Goal: Check status: Check status

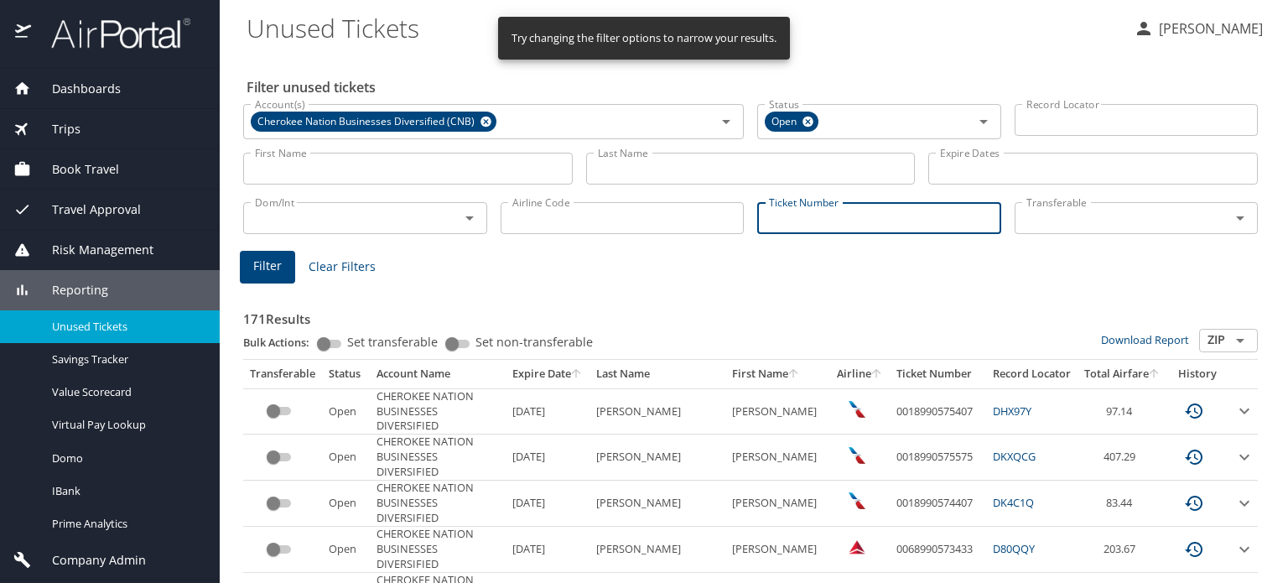
click at [792, 217] on input "Ticket Number" at bounding box center [879, 218] width 244 height 32
paste input "0068999940792"
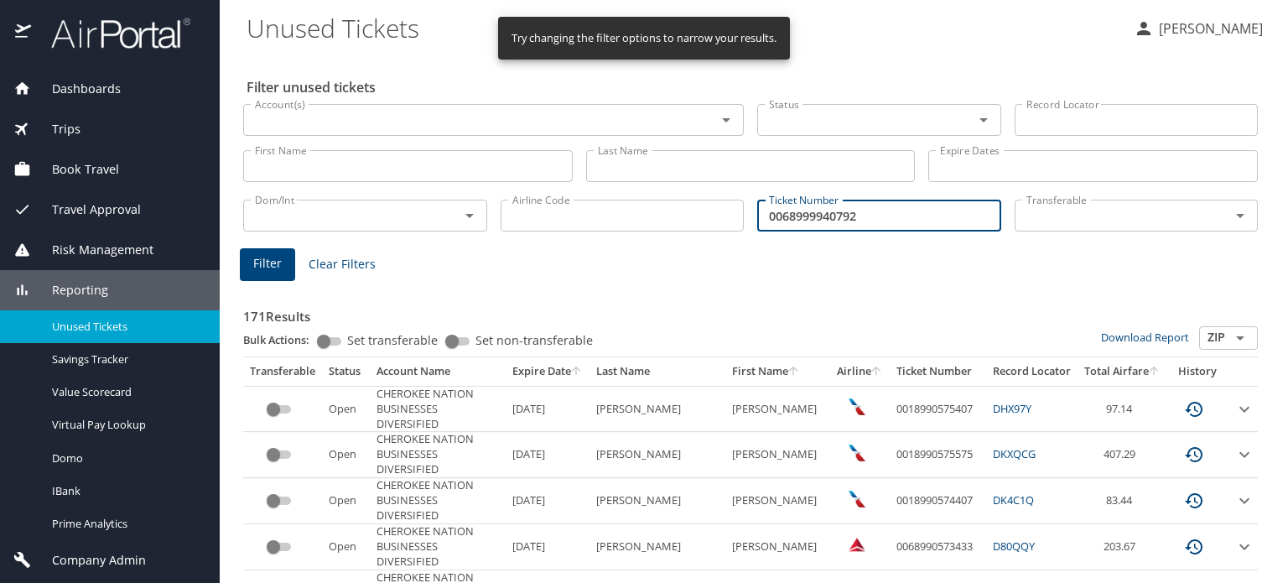
type input "0068999940792"
click at [272, 261] on span "Filter" at bounding box center [267, 263] width 29 height 21
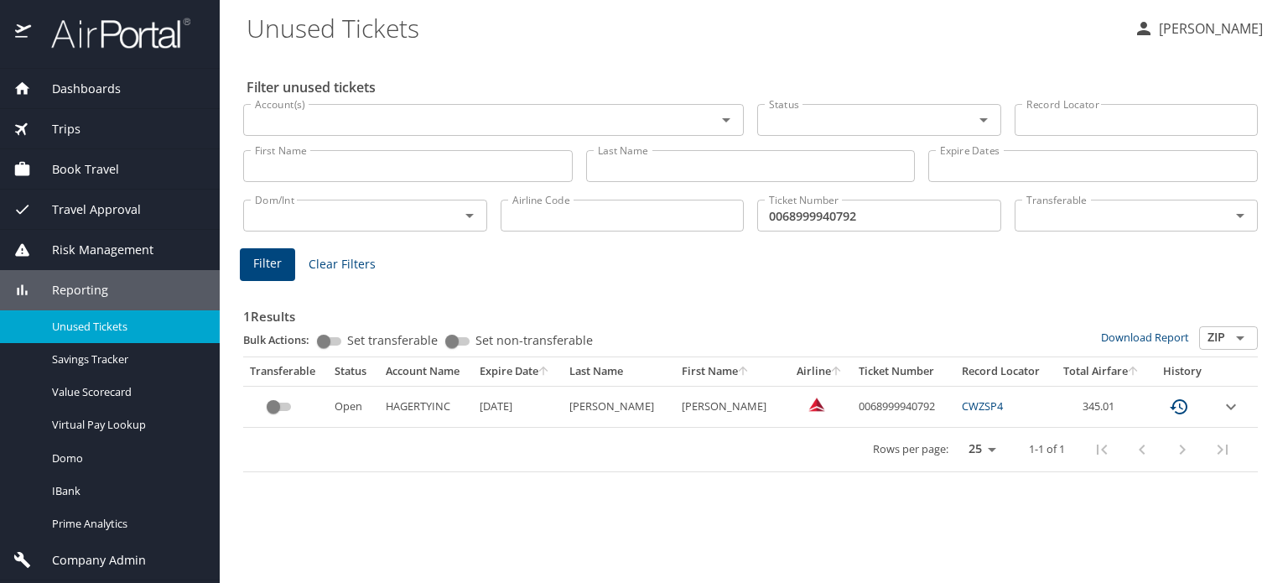
click at [1230, 407] on icon "expand row" at bounding box center [1231, 406] width 10 height 6
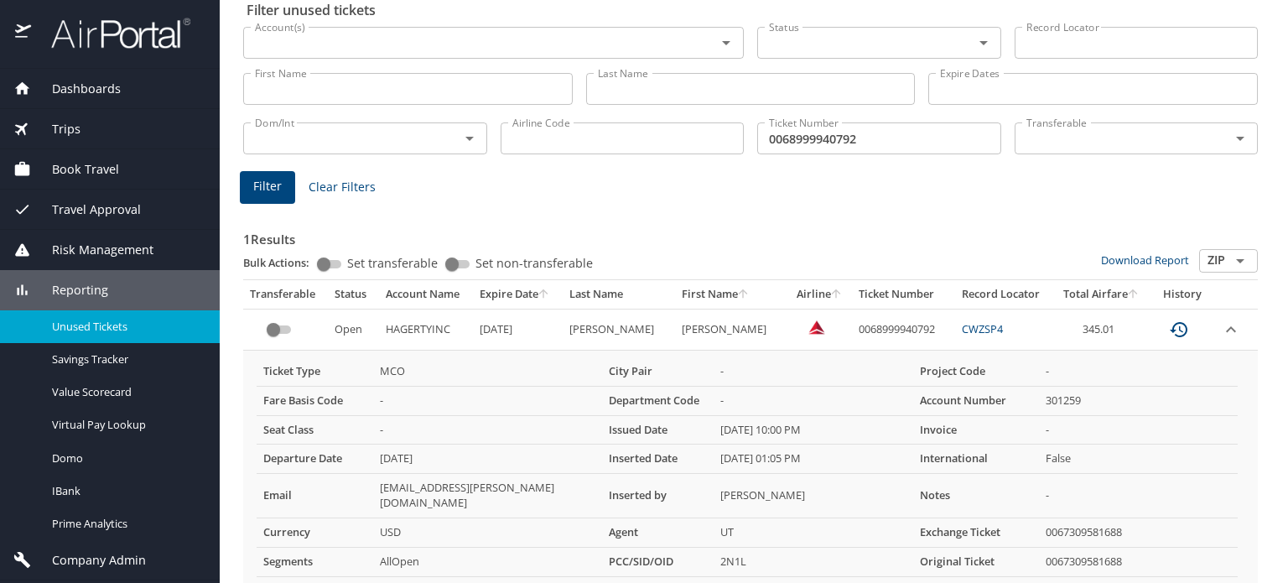
scroll to position [111, 0]
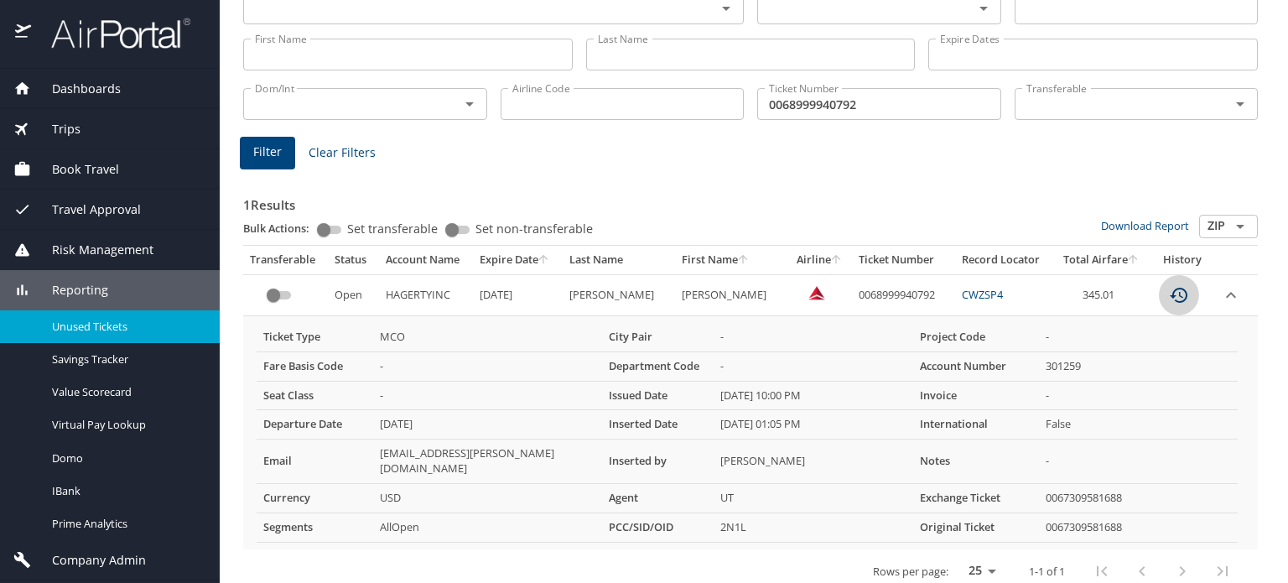
click at [1169, 291] on icon "custom pagination table" at bounding box center [1178, 295] width 18 height 15
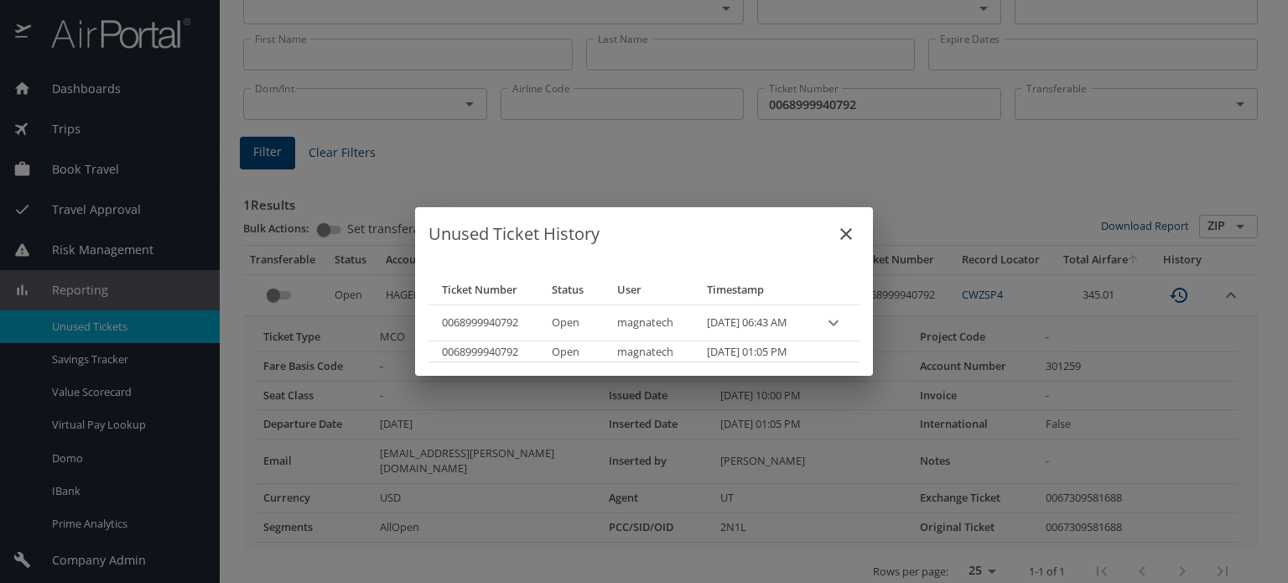
drag, startPoint x: 698, startPoint y: 218, endPoint x: 743, endPoint y: 177, distance: 60.5
click at [743, 177] on div "Unused Ticket History Ticket Number Status User Timestamp 0068999940792 Open ma…" at bounding box center [644, 291] width 1288 height 583
click at [852, 235] on icon "close" at bounding box center [846, 234] width 12 height 12
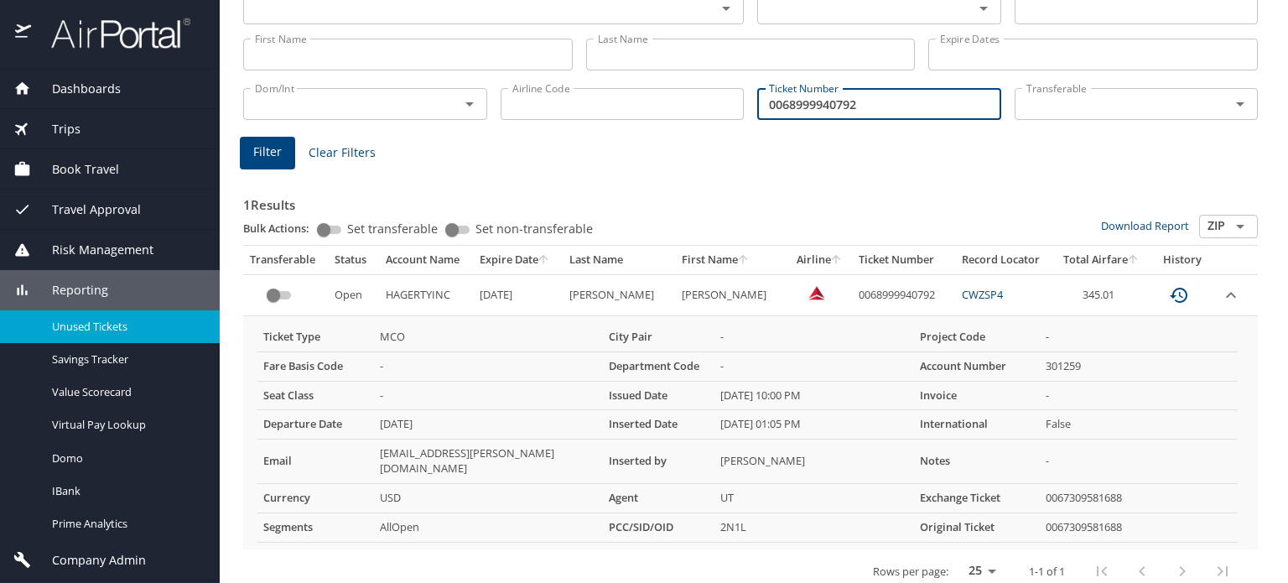
drag, startPoint x: 864, startPoint y: 102, endPoint x: 674, endPoint y: 106, distance: 190.3
click at [674, 106] on div "Dom/Int Dom/Int Airline Code Airline Code Ticket Number 0068999940792 Ticket Nu…" at bounding box center [750, 102] width 1028 height 55
